Goal: Task Accomplishment & Management: Use online tool/utility

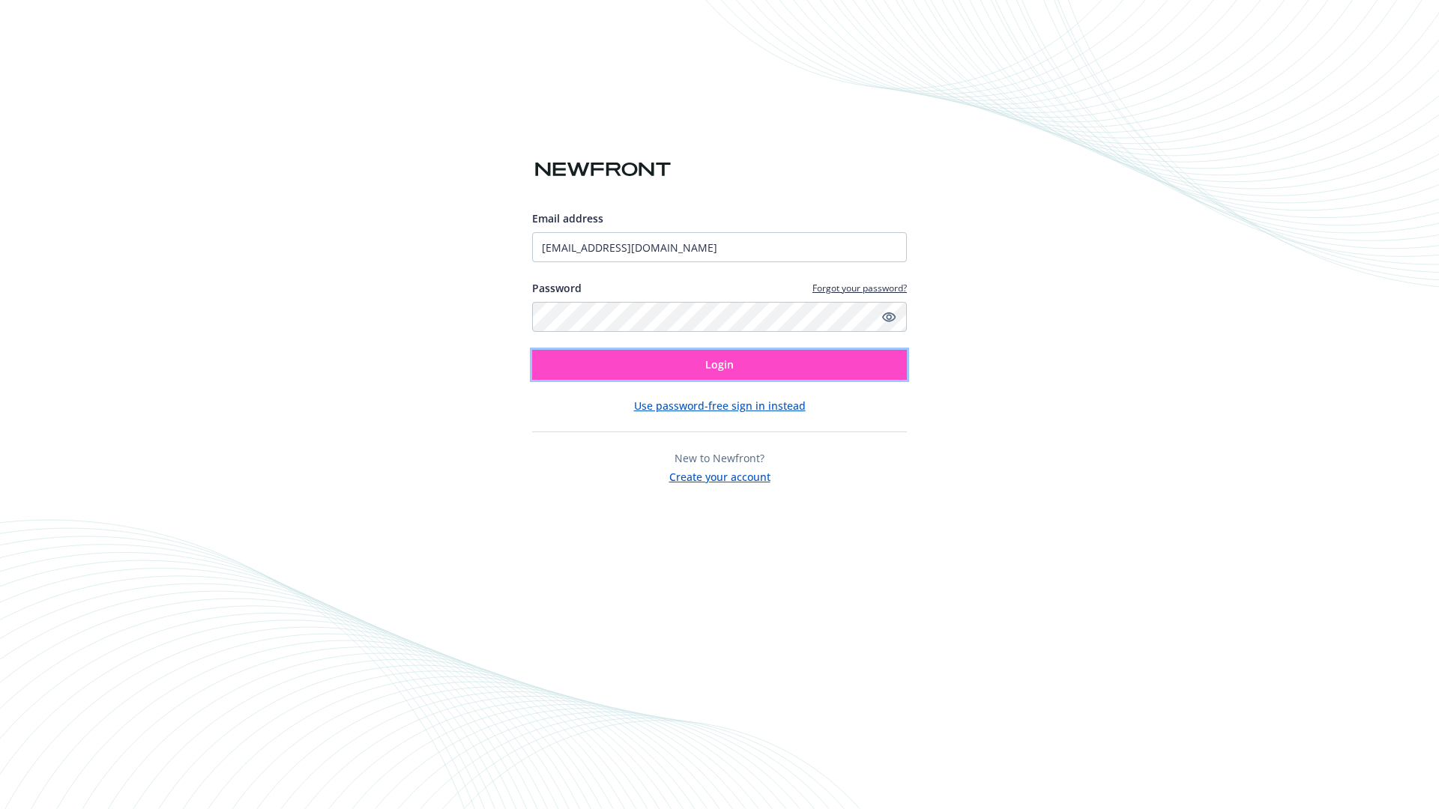
click at [719, 365] on span "Login" at bounding box center [719, 364] width 28 height 14
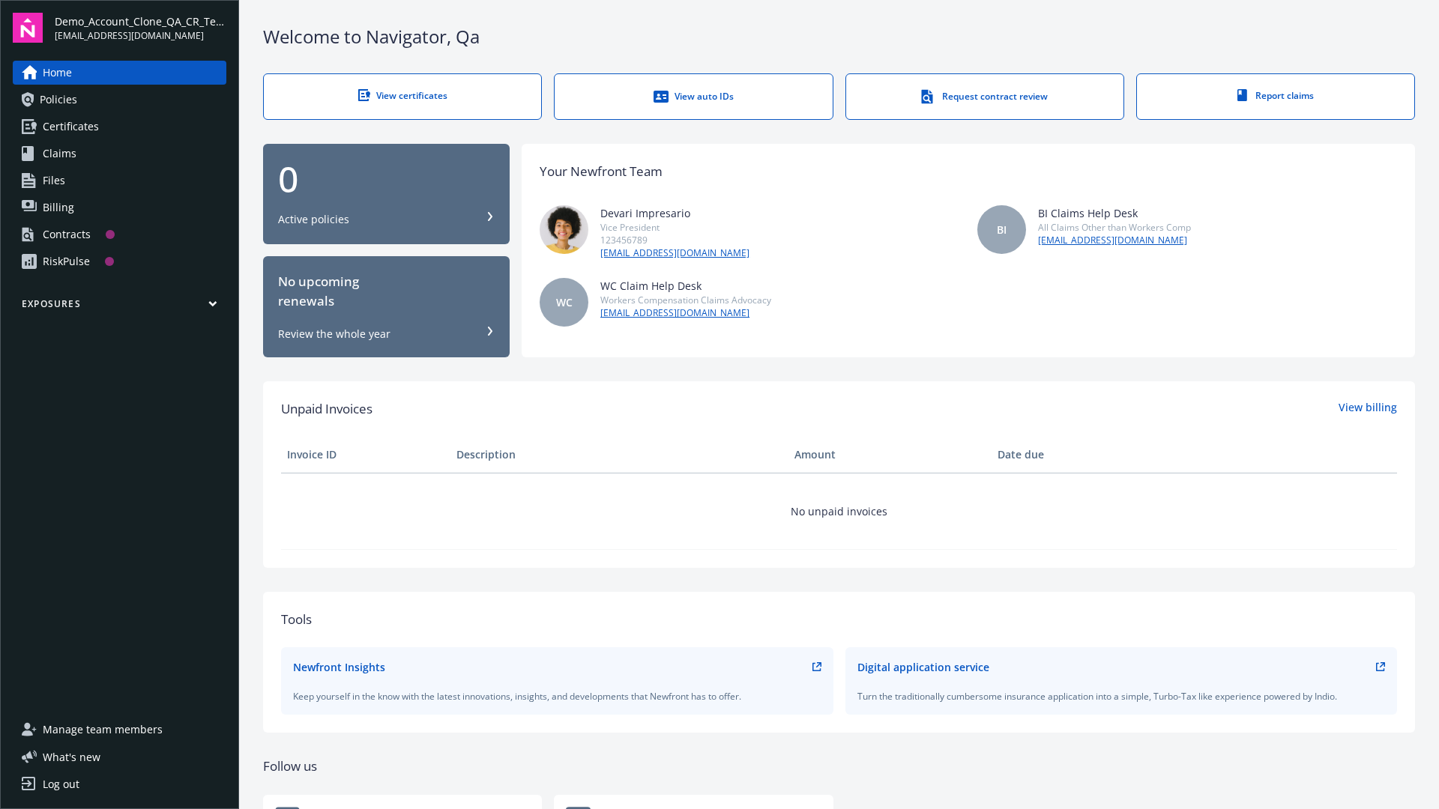
click at [140, 28] on span "Demo_Account_Clone_QA_CR_Tests_Prospect" at bounding box center [141, 21] width 172 height 16
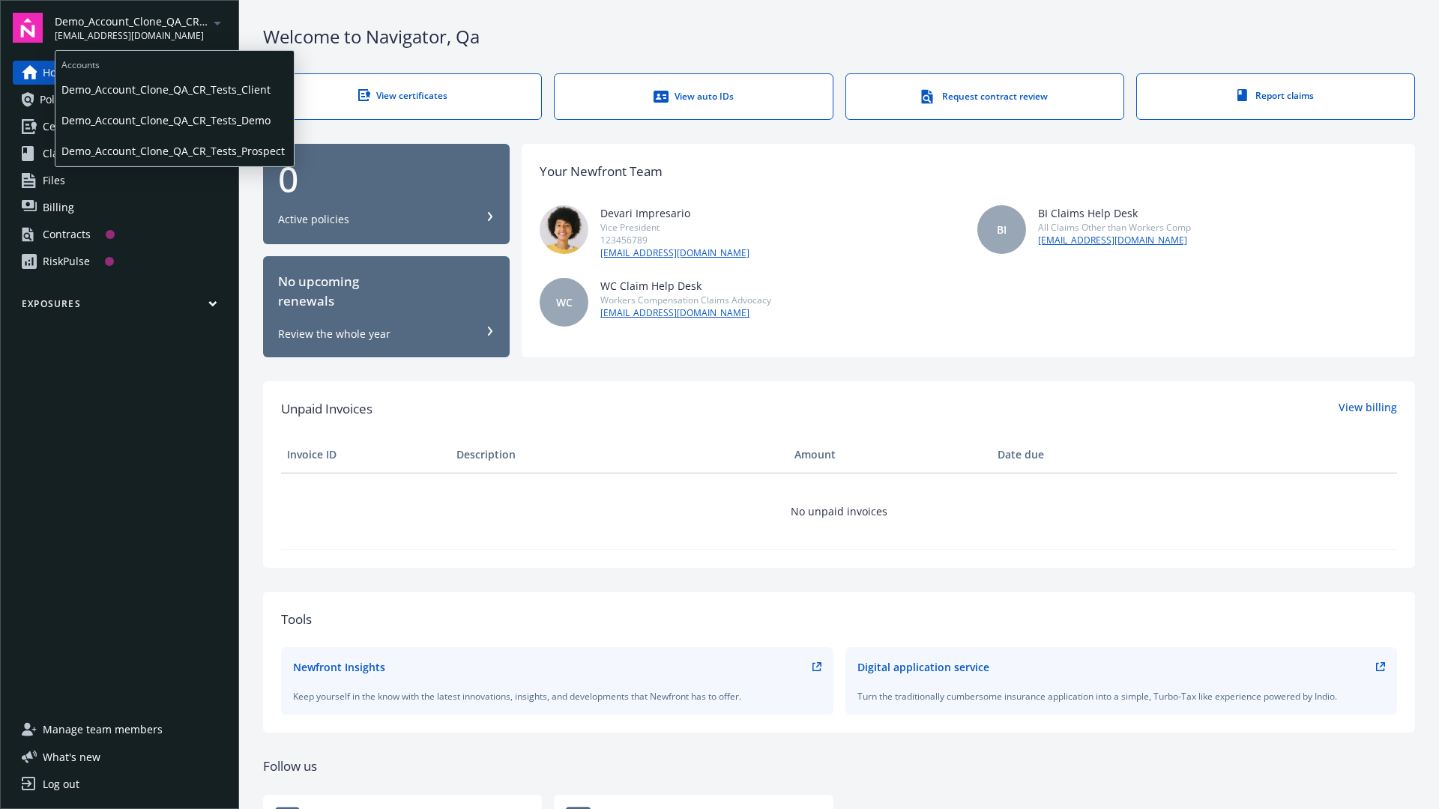
click at [173, 89] on span "Demo_Account_Clone_QA_CR_Tests_Client" at bounding box center [174, 89] width 226 height 31
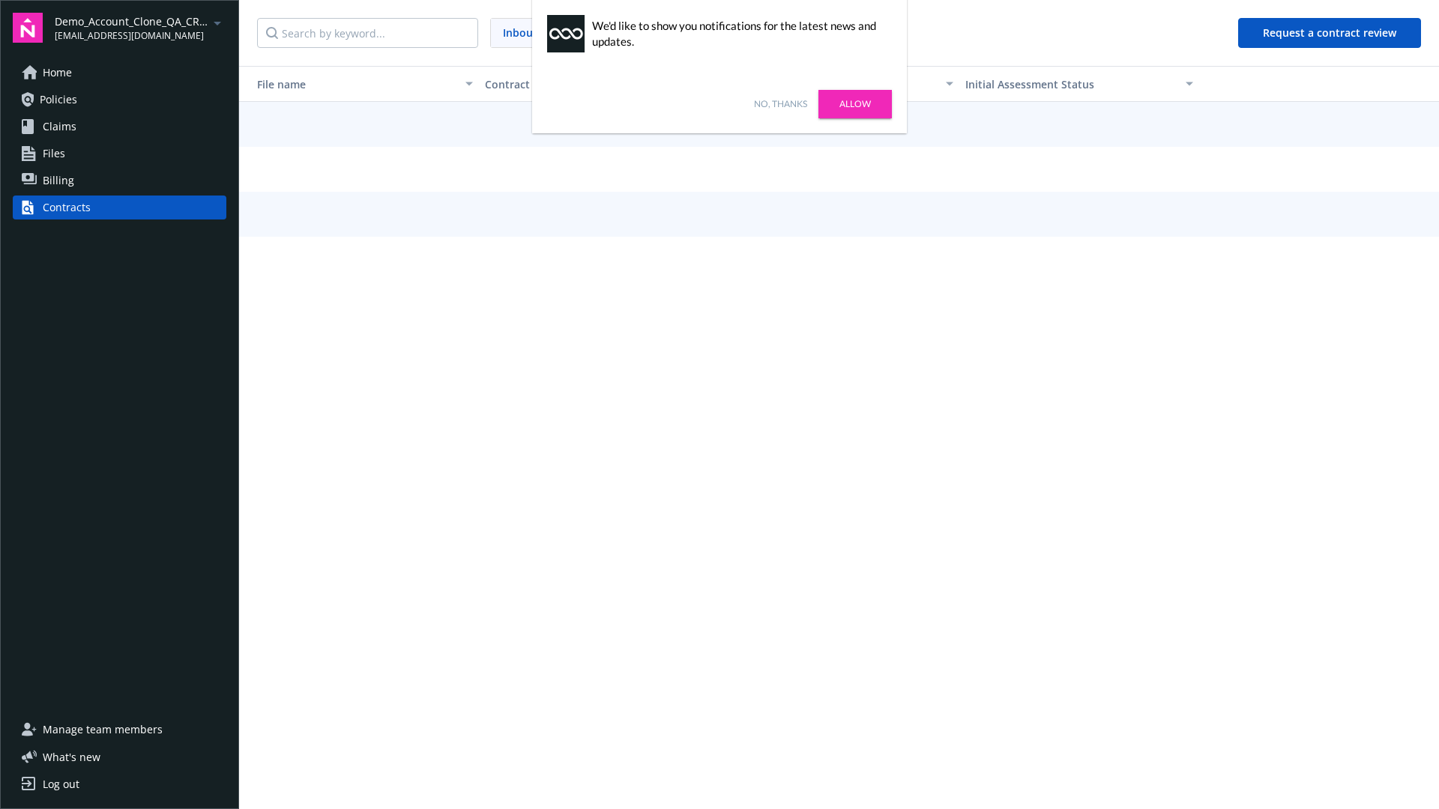
click at [780, 104] on link "No, thanks" at bounding box center [780, 103] width 53 height 13
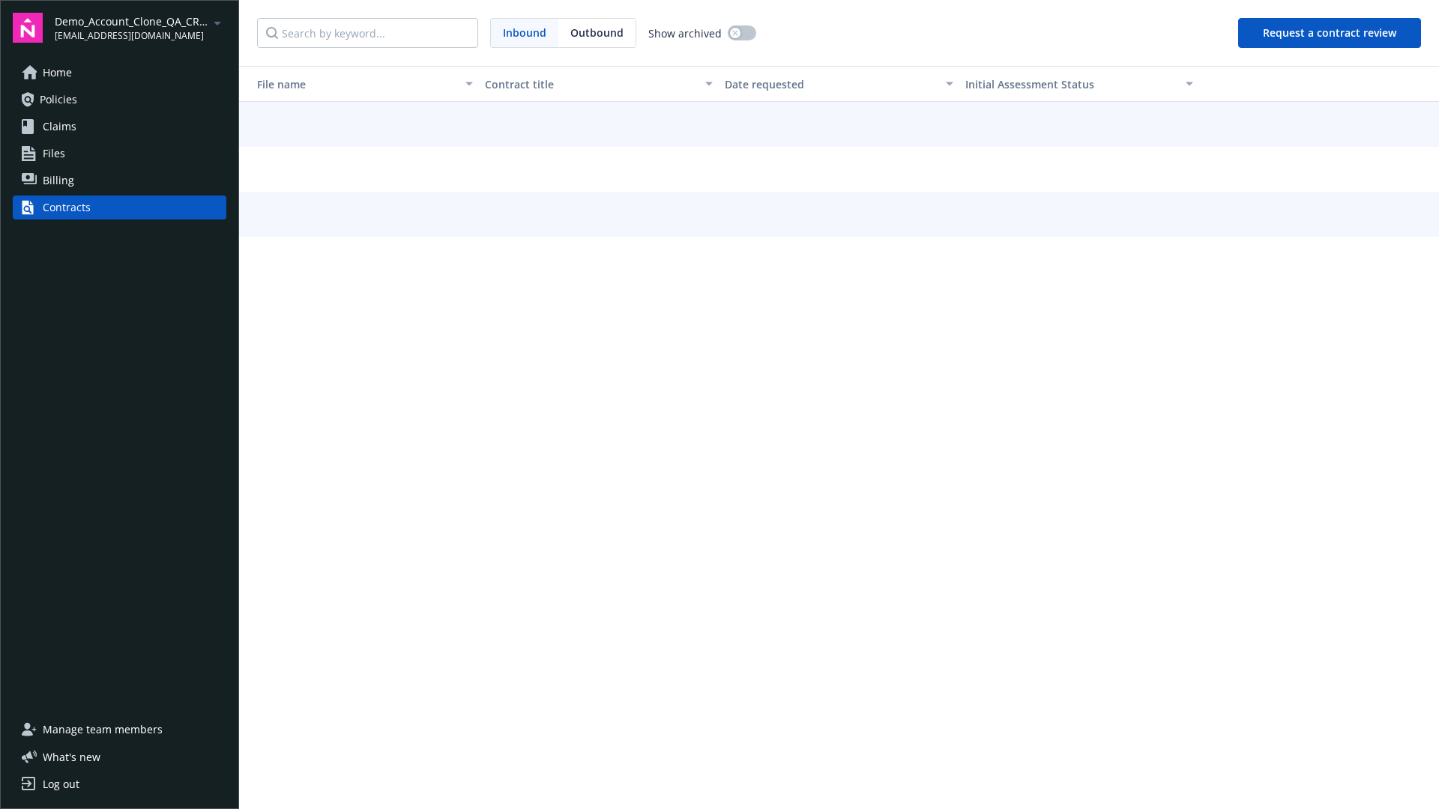
click at [1330, 33] on button "Request a contract review" at bounding box center [1329, 33] width 183 height 30
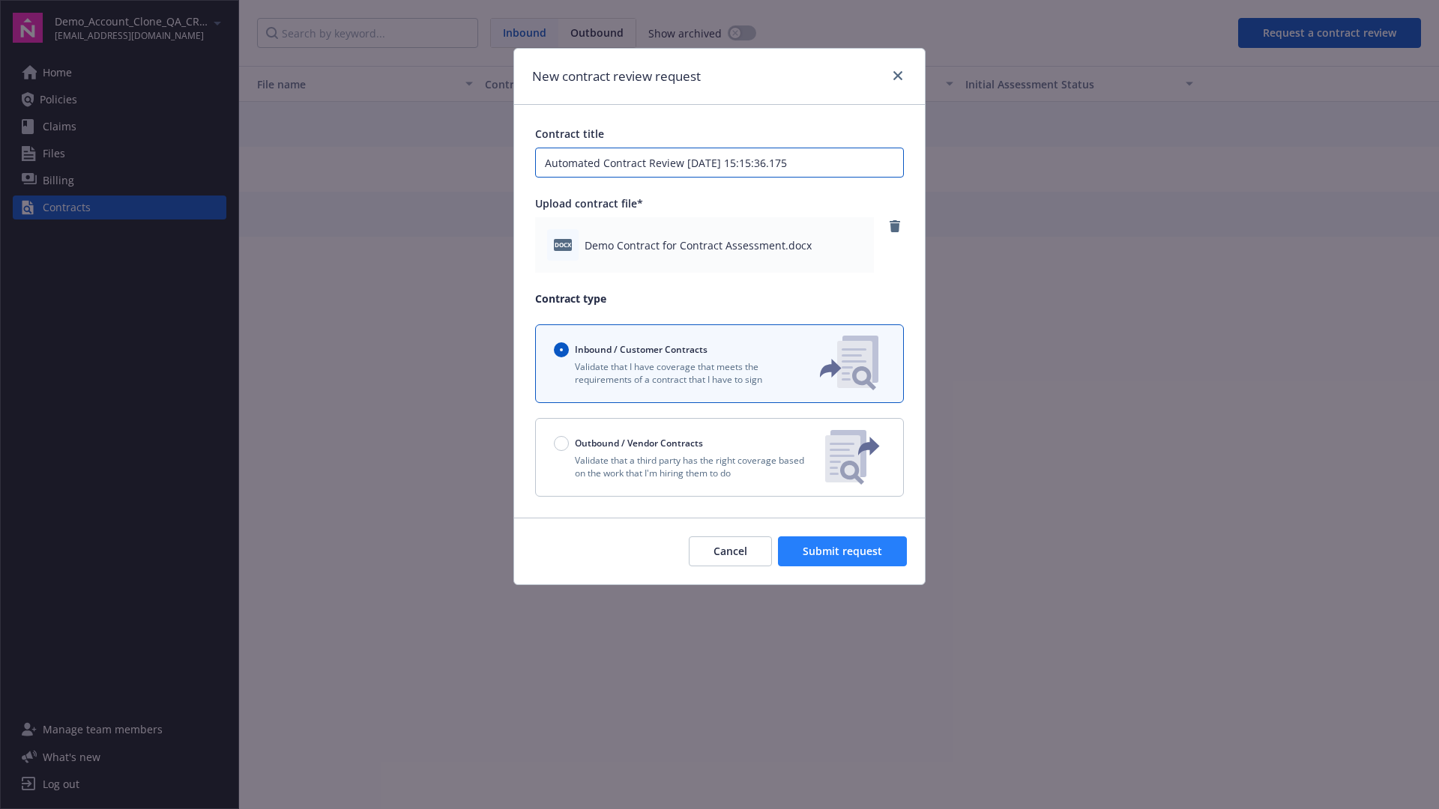
type input "Automated Contract Review 10-15-2025 15:15:36.175"
click at [843, 552] on span "Submit request" at bounding box center [842, 551] width 79 height 14
